Goal: Information Seeking & Learning: Learn about a topic

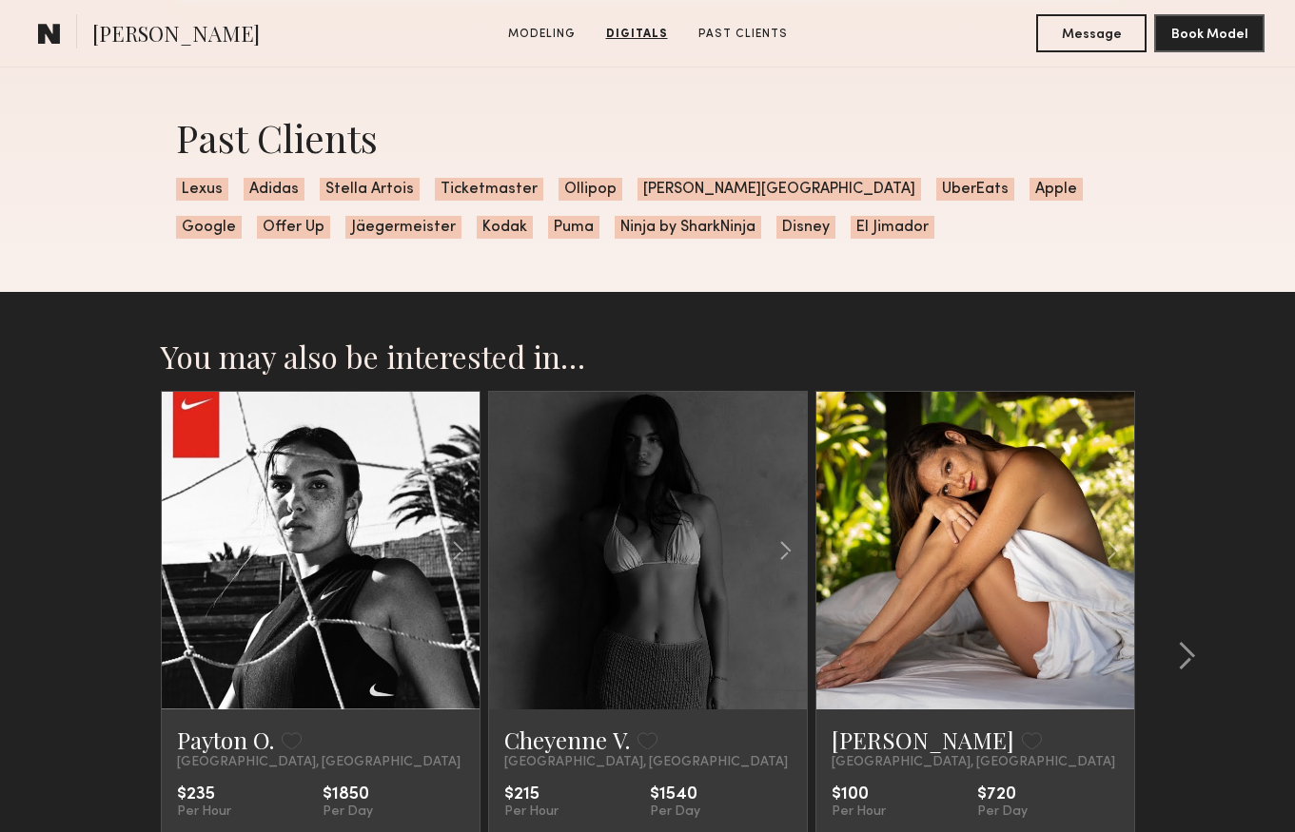
scroll to position [2891, 0]
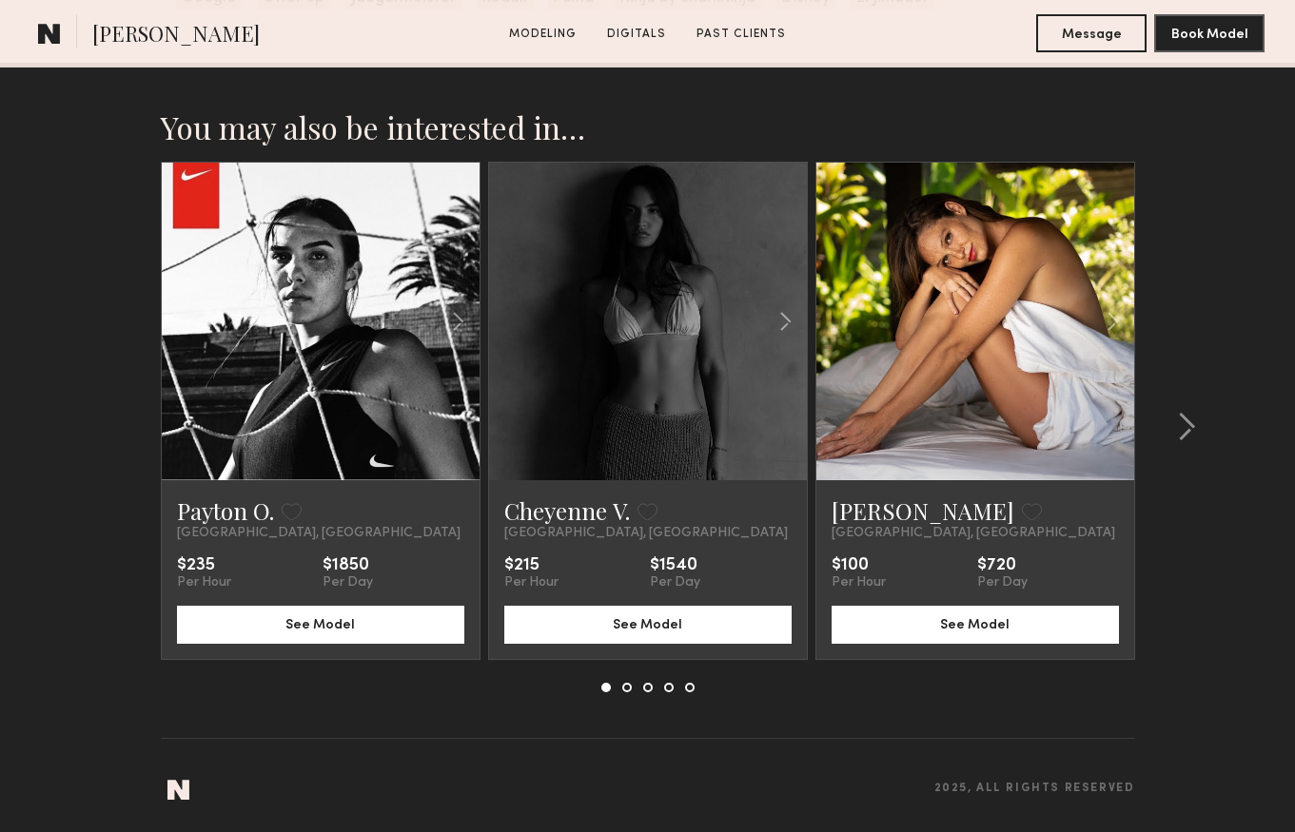
click at [696, 250] on link at bounding box center [648, 322] width 108 height 318
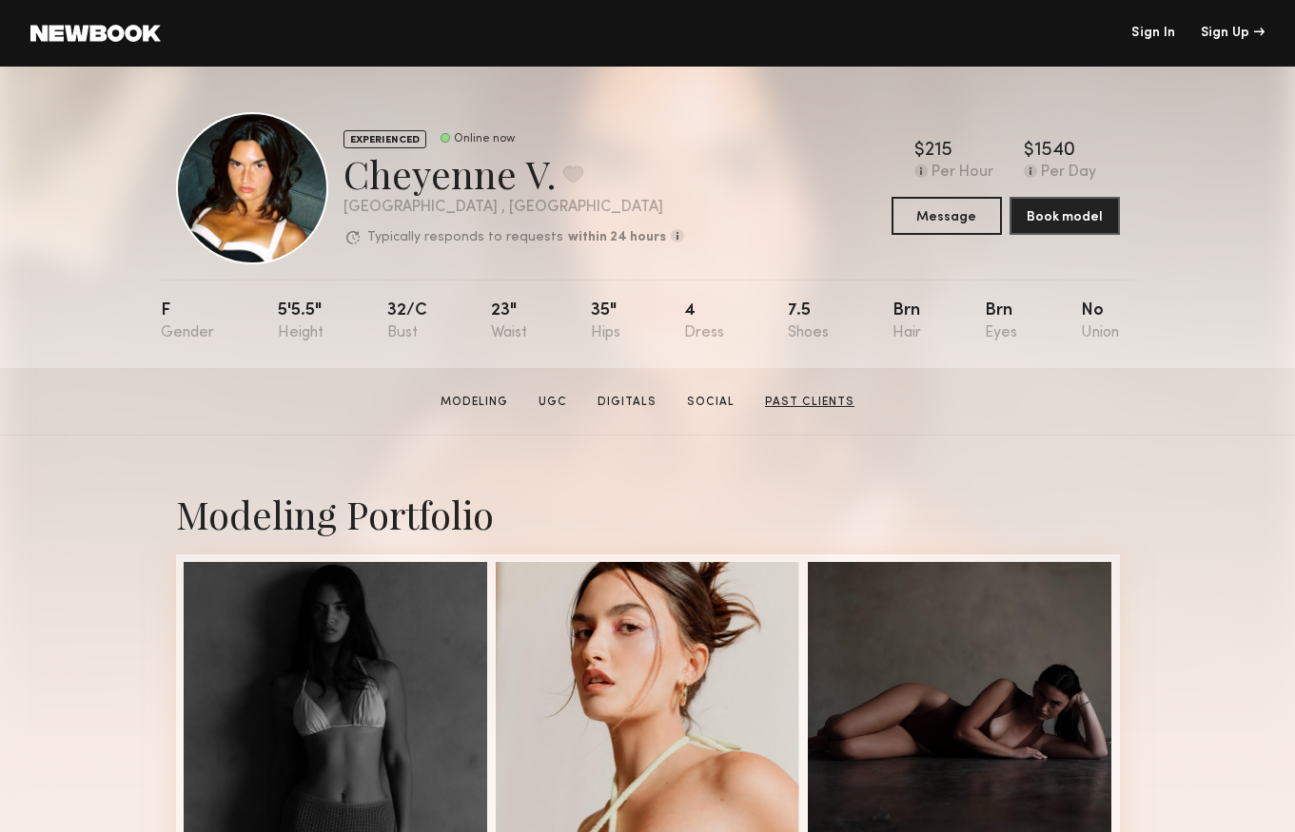
click at [818, 401] on link "Past Clients" at bounding box center [809, 402] width 105 height 17
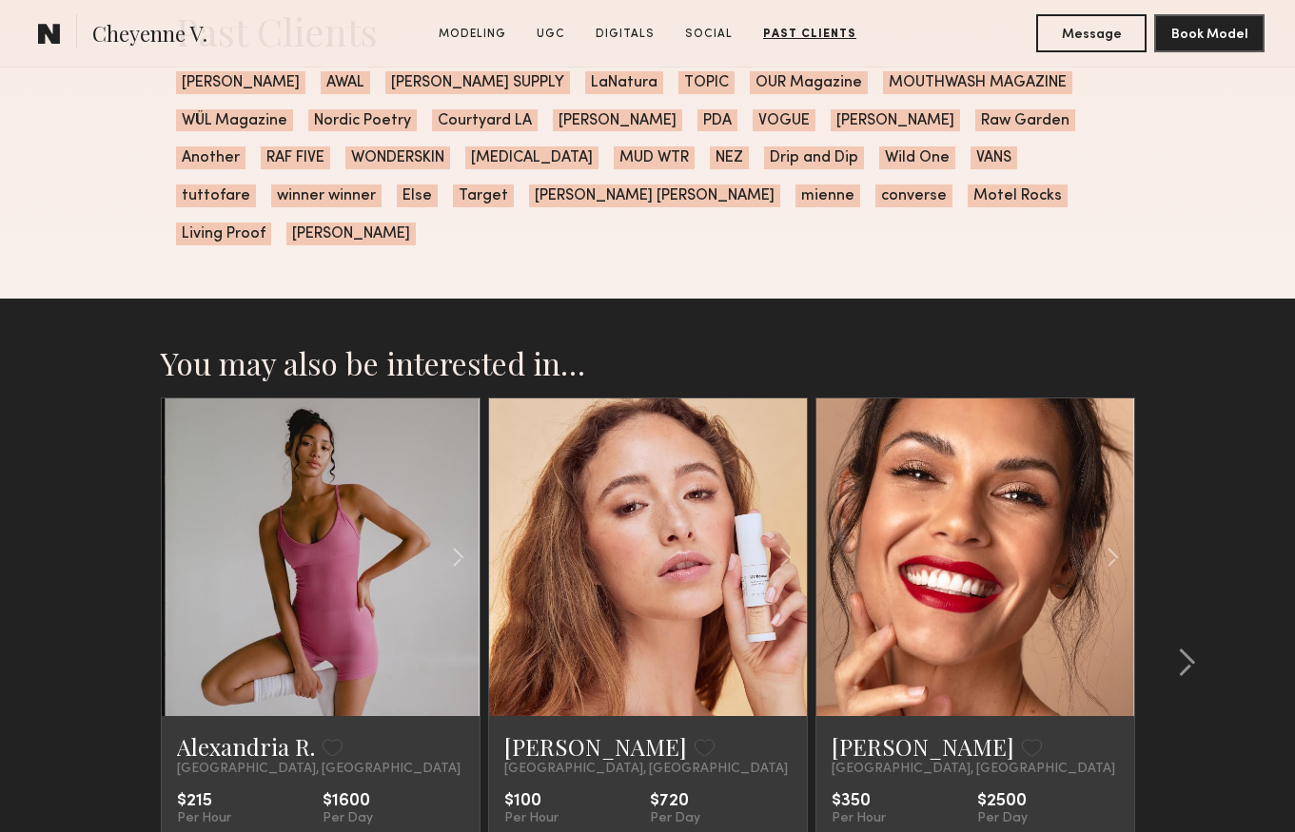
scroll to position [5338, 0]
